Goal: Task Accomplishment & Management: Manage account settings

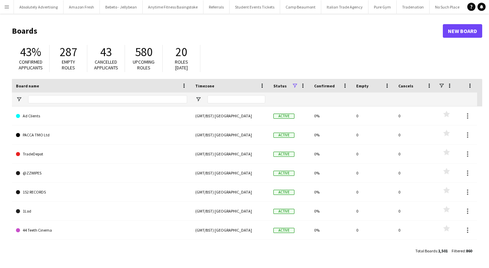
click at [10, 10] on button "Menu" at bounding box center [7, 7] width 14 height 14
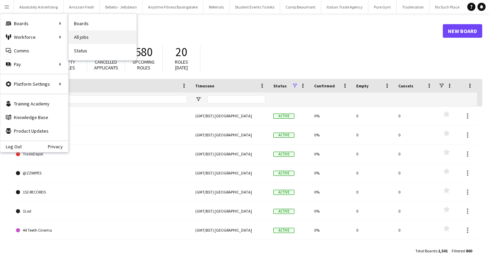
click at [100, 39] on link "All jobs" at bounding box center [103, 37] width 68 height 14
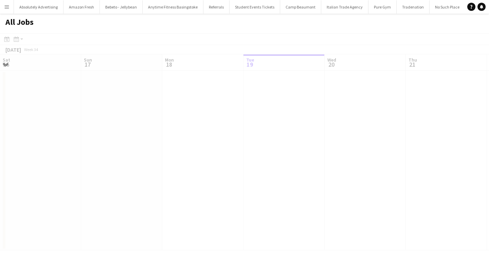
scroll to position [0, 162]
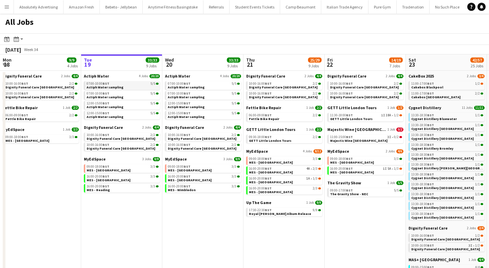
click at [116, 85] on span "Actiph Water sampling" at bounding box center [105, 87] width 37 height 4
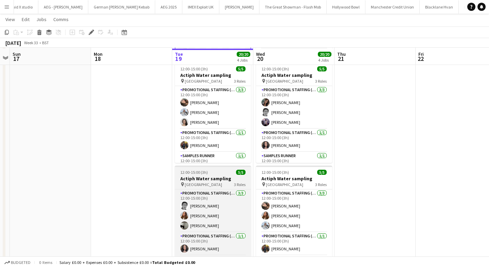
scroll to position [221, 0]
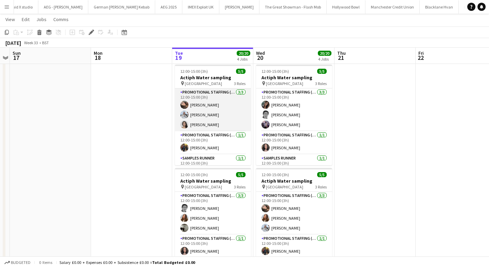
click at [183, 125] on app-user-avatar at bounding box center [184, 124] width 8 height 8
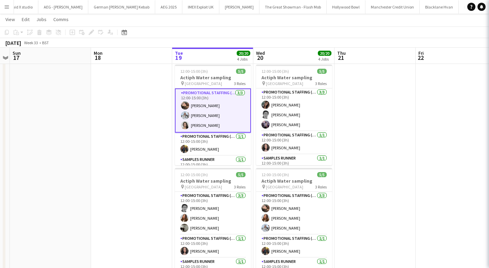
scroll to position [12, 0]
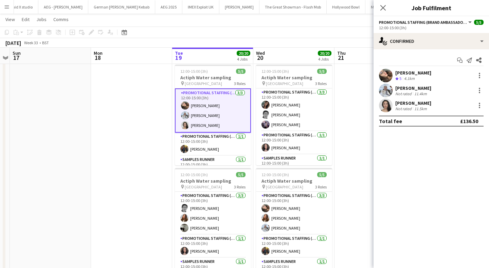
click at [384, 105] on app-user-avatar at bounding box center [386, 105] width 14 height 14
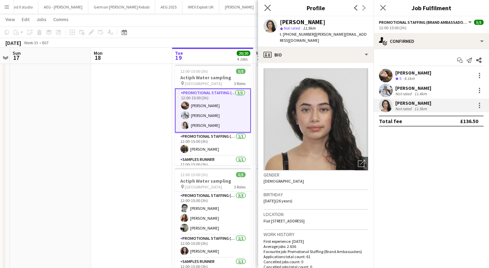
click at [266, 4] on app-icon "Close pop-in" at bounding box center [268, 8] width 10 height 10
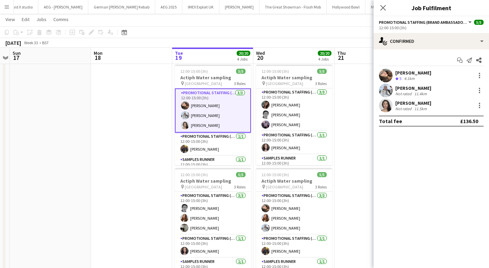
scroll to position [14, 0]
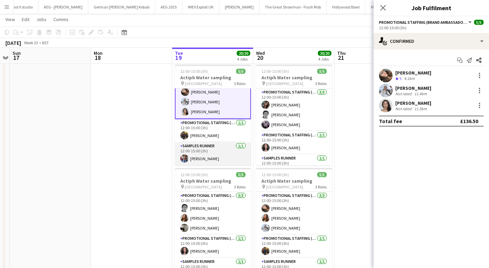
click at [185, 158] on app-user-avatar at bounding box center [184, 158] width 8 height 8
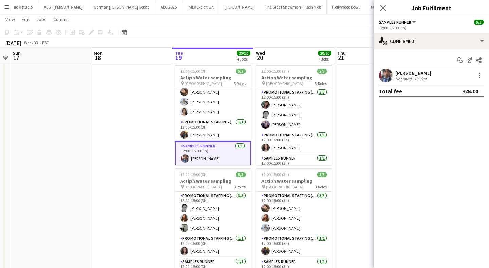
click at [385, 77] on app-user-avatar at bounding box center [386, 76] width 14 height 14
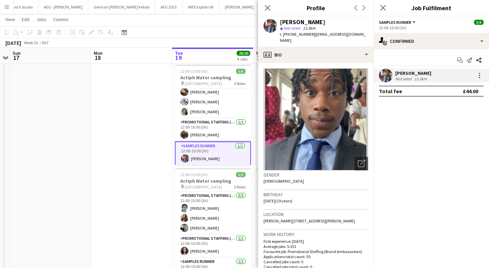
click at [162, 103] on app-date-cell at bounding box center [131, 68] width 81 height 427
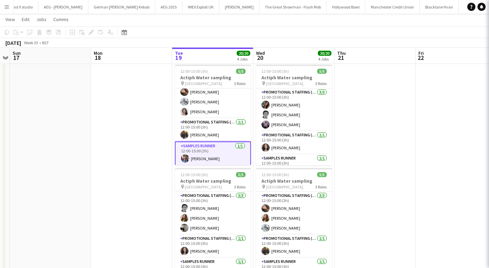
scroll to position [12, 0]
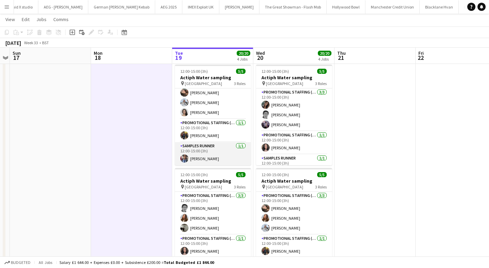
click at [186, 158] on app-user-avatar at bounding box center [184, 158] width 8 height 8
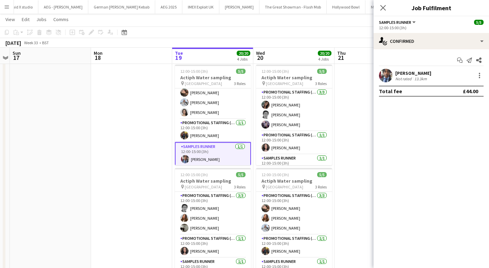
click at [385, 74] on app-user-avatar at bounding box center [386, 76] width 14 height 14
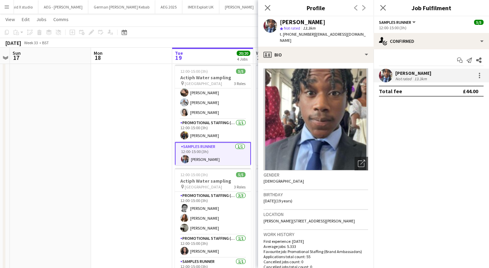
click at [141, 108] on app-date-cell at bounding box center [131, 68] width 81 height 427
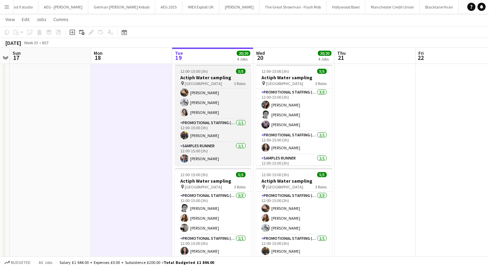
click at [210, 81] on span "London Bridge Station" at bounding box center [203, 83] width 37 height 5
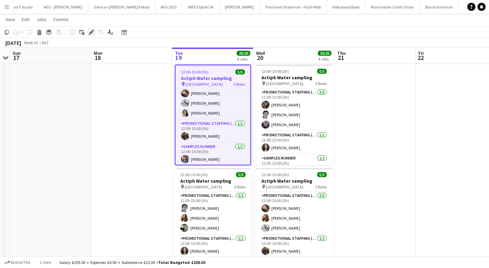
click at [91, 34] on icon "Edit" at bounding box center [91, 32] width 5 height 5
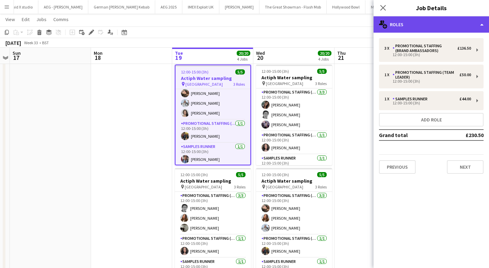
click at [442, 25] on div "multiple-users-add Roles" at bounding box center [431, 24] width 115 height 16
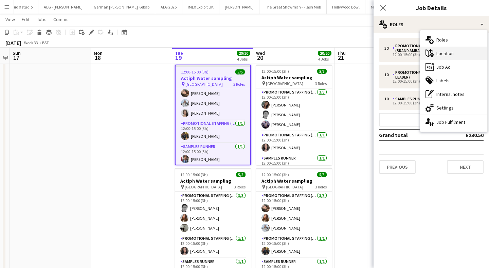
click at [460, 53] on div "maps-pin-1 Location" at bounding box center [453, 54] width 67 height 14
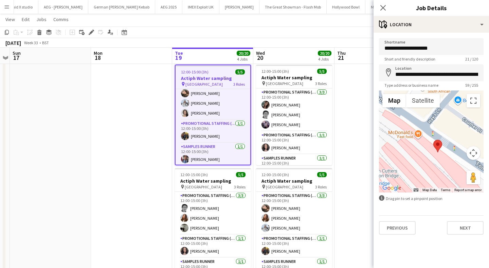
drag, startPoint x: 419, startPoint y: 145, endPoint x: 445, endPoint y: 161, distance: 29.6
click at [445, 161] on div at bounding box center [431, 141] width 105 height 102
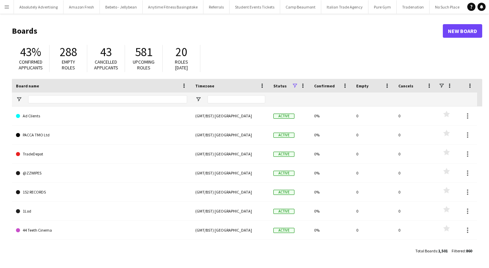
click at [7, 2] on button "Menu" at bounding box center [7, 7] width 14 height 14
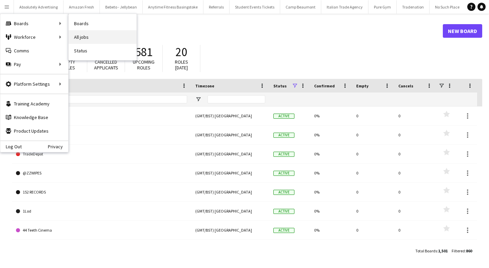
click at [93, 37] on link "All jobs" at bounding box center [103, 37] width 68 height 14
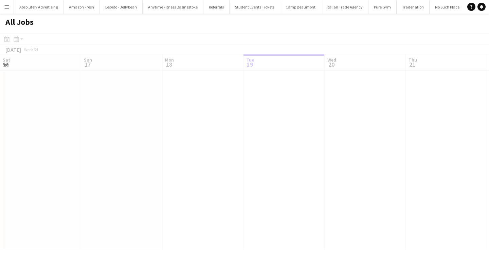
scroll to position [0, 162]
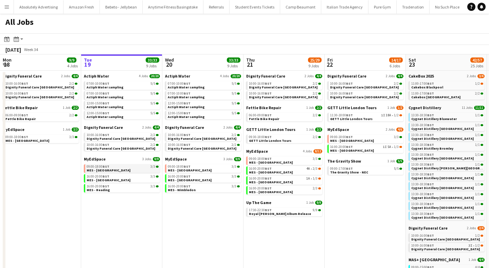
click at [117, 170] on link "09:00-18:00 BST 3/3 MES - Northfield" at bounding box center [123, 168] width 72 height 8
click at [106, 96] on span "Actiph Water sampling" at bounding box center [105, 97] width 37 height 4
click at [183, 168] on span "MES - Northfield" at bounding box center [190, 170] width 44 height 4
click at [193, 189] on span "MES - Wimbledon" at bounding box center [182, 189] width 28 height 4
click at [197, 139] on span "Dignity Funeral Care Aberdeen" at bounding box center [202, 138] width 69 height 4
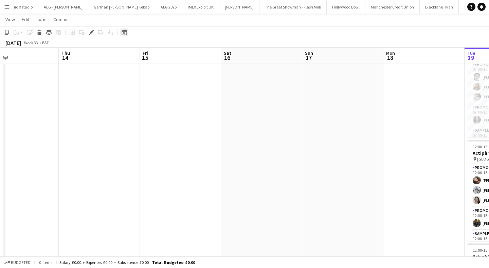
scroll to position [0, 183]
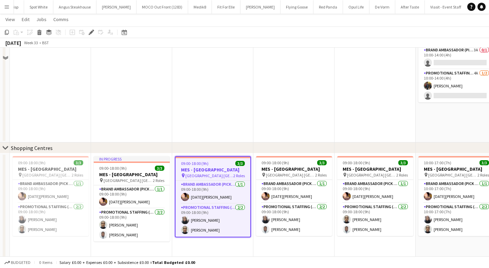
scroll to position [318, 0]
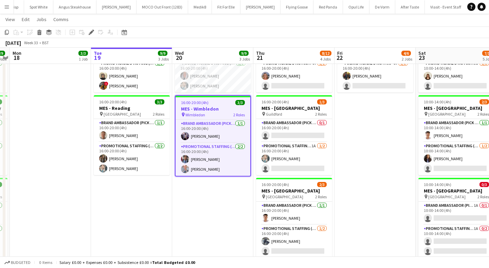
scroll to position [100, 0]
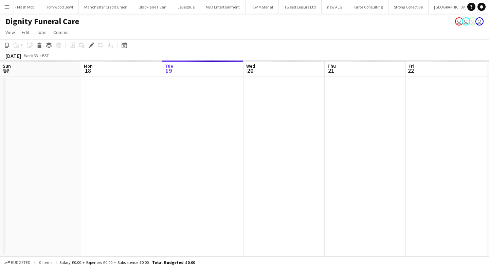
scroll to position [0, 234]
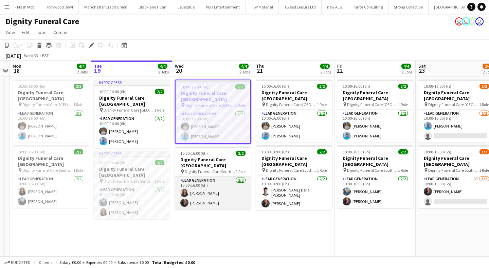
click at [183, 189] on app-user-avatar at bounding box center [184, 193] width 8 height 8
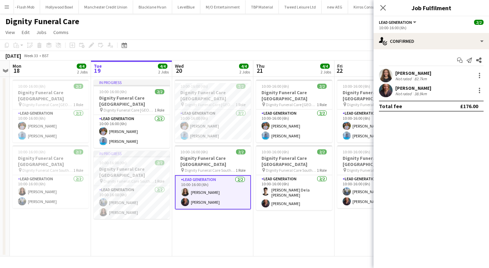
click at [385, 76] on app-user-avatar at bounding box center [386, 76] width 14 height 14
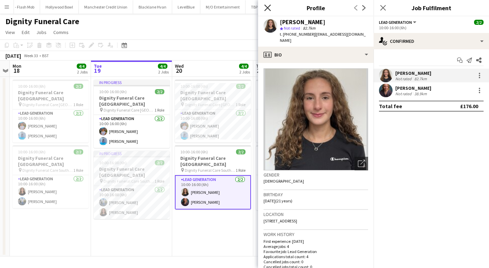
click at [268, 6] on icon "Close pop-in" at bounding box center [267, 7] width 6 height 6
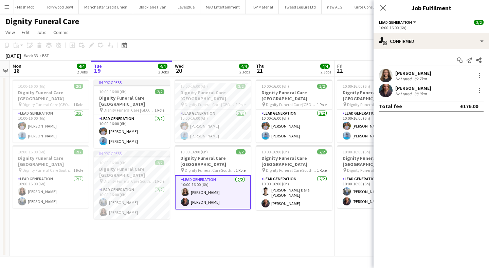
click at [388, 91] on app-user-avatar at bounding box center [386, 91] width 14 height 14
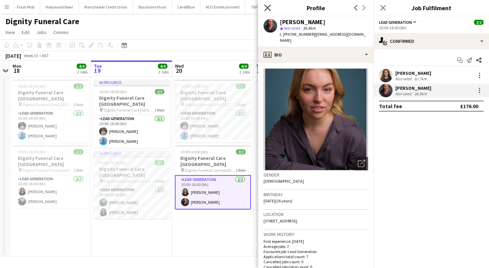
click at [267, 6] on icon at bounding box center [267, 7] width 6 height 6
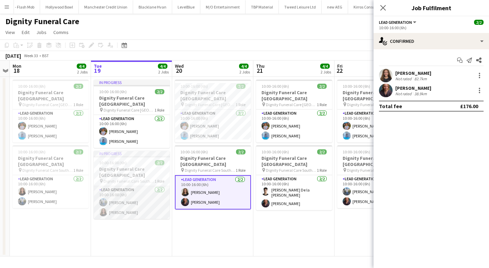
click at [105, 192] on app-card-role "Lead Generation [DATE] 10:00-16:00 (6h) [PERSON_NAME] [PERSON_NAME]" at bounding box center [132, 202] width 76 height 33
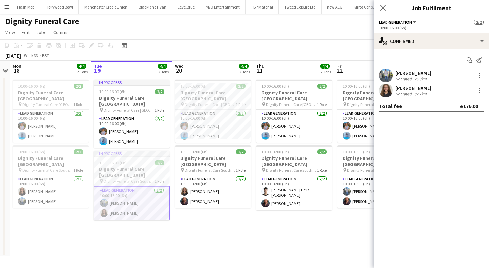
click at [386, 72] on app-user-avatar at bounding box center [386, 76] width 14 height 14
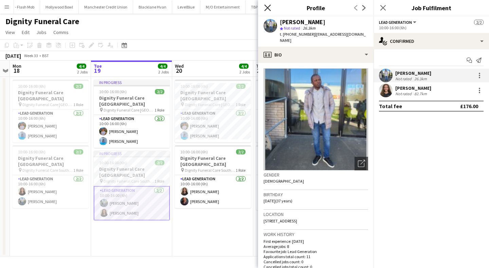
click at [268, 5] on icon "Close pop-in" at bounding box center [267, 7] width 6 height 6
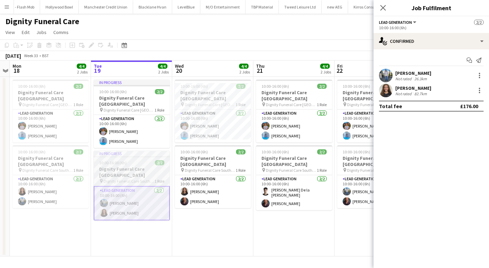
click at [144, 166] on h3 "Dignity Funeral Care [GEOGRAPHIC_DATA]" at bounding box center [132, 172] width 76 height 12
